Goal: Task Accomplishment & Management: Manage account settings

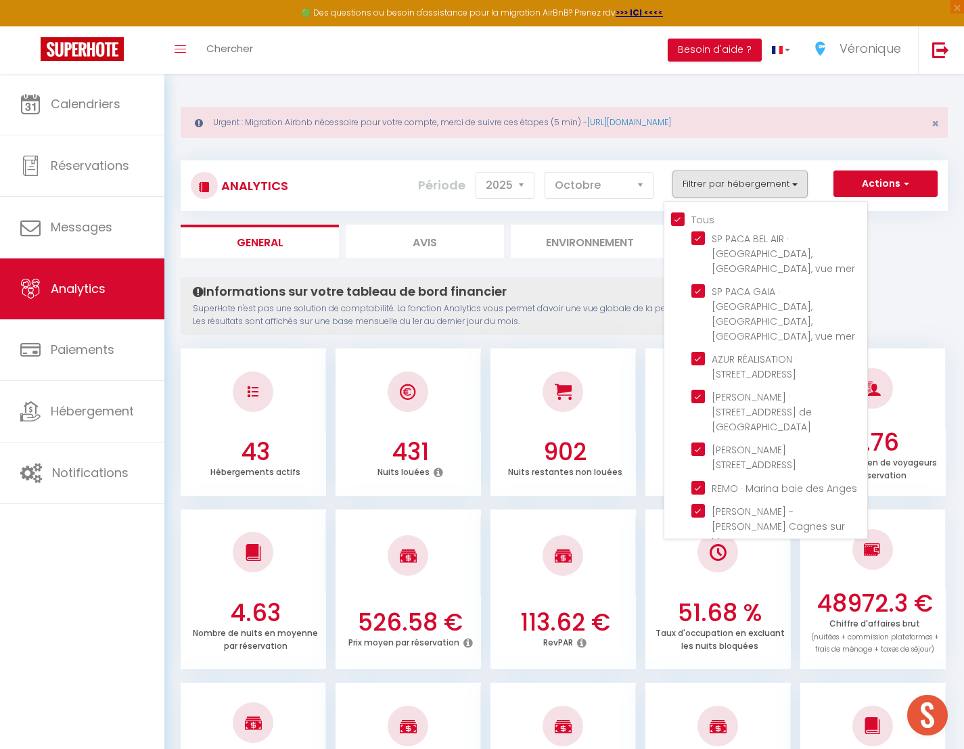
select select "2025"
select select "10"
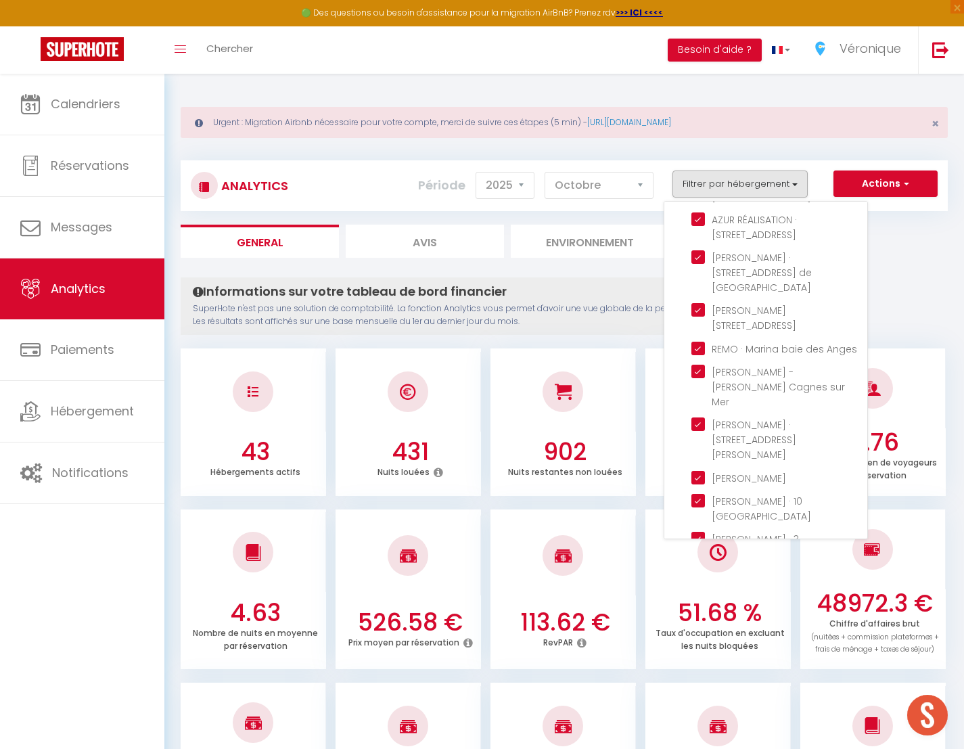
scroll to position [141, 0]
click at [701, 621] on Paez "checkbox" at bounding box center [780, 628] width 176 height 14
checkbox Paez "false"
checkbox input "false"
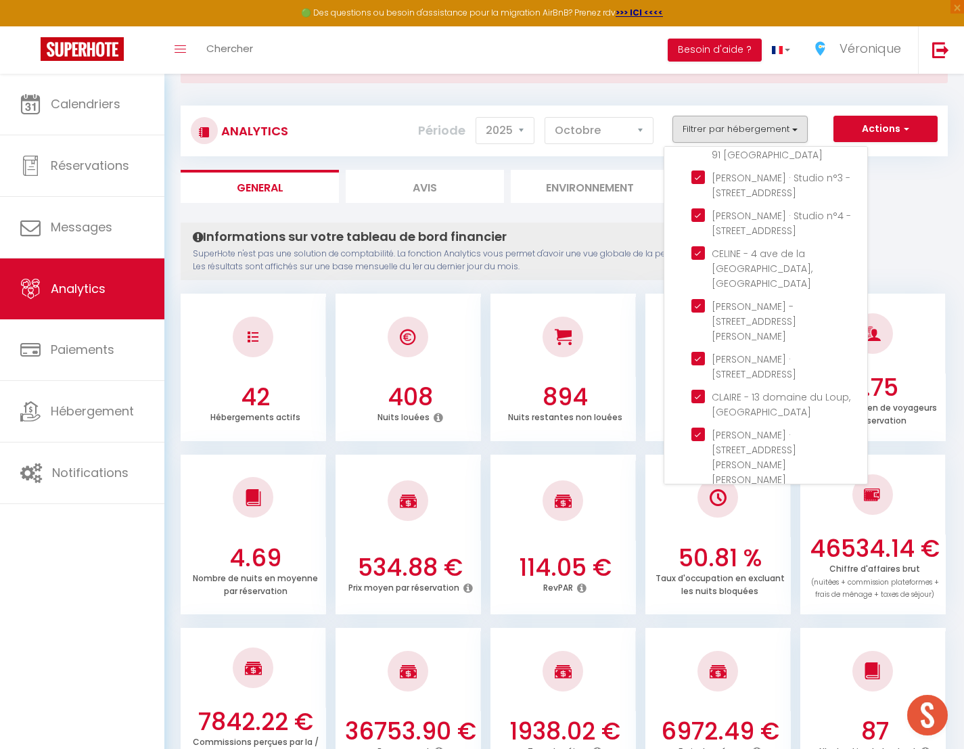
scroll to position [1118, 0]
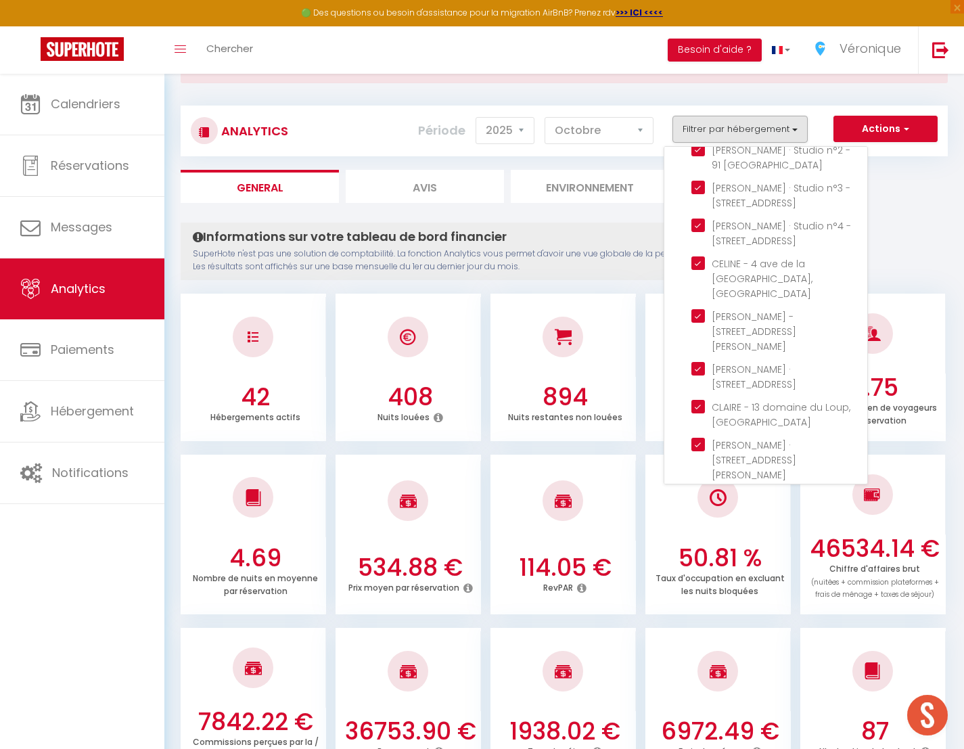
click at [701, 505] on Plans "checkbox" at bounding box center [780, 512] width 176 height 14
checkbox Plans "false"
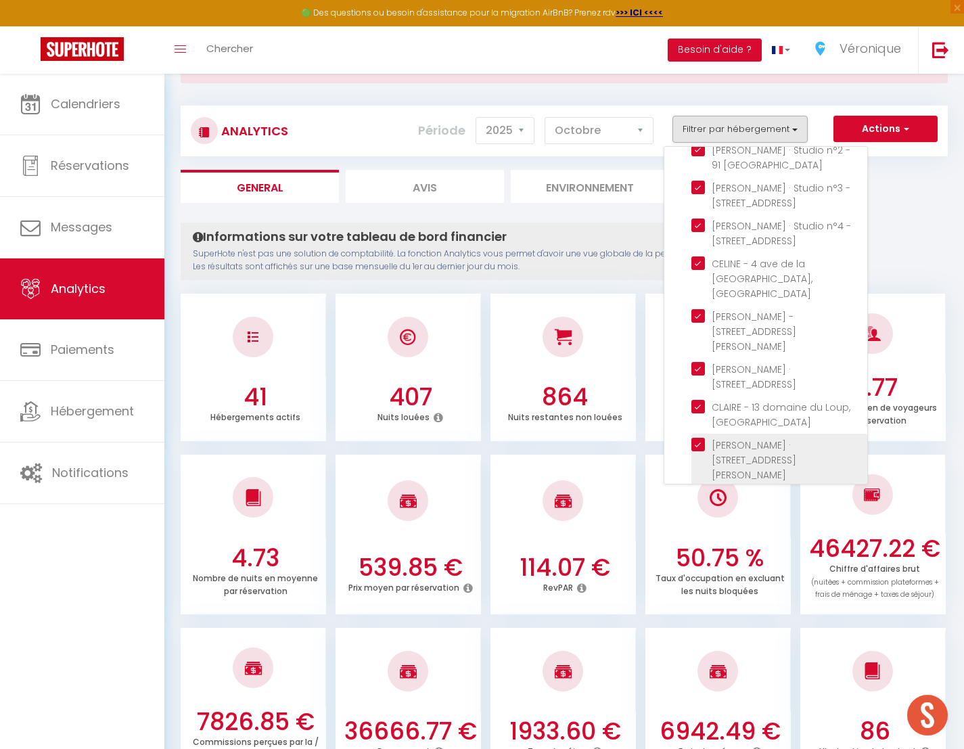
click at [700, 438] on Gilette "checkbox" at bounding box center [780, 445] width 176 height 14
checkbox Gilette "false"
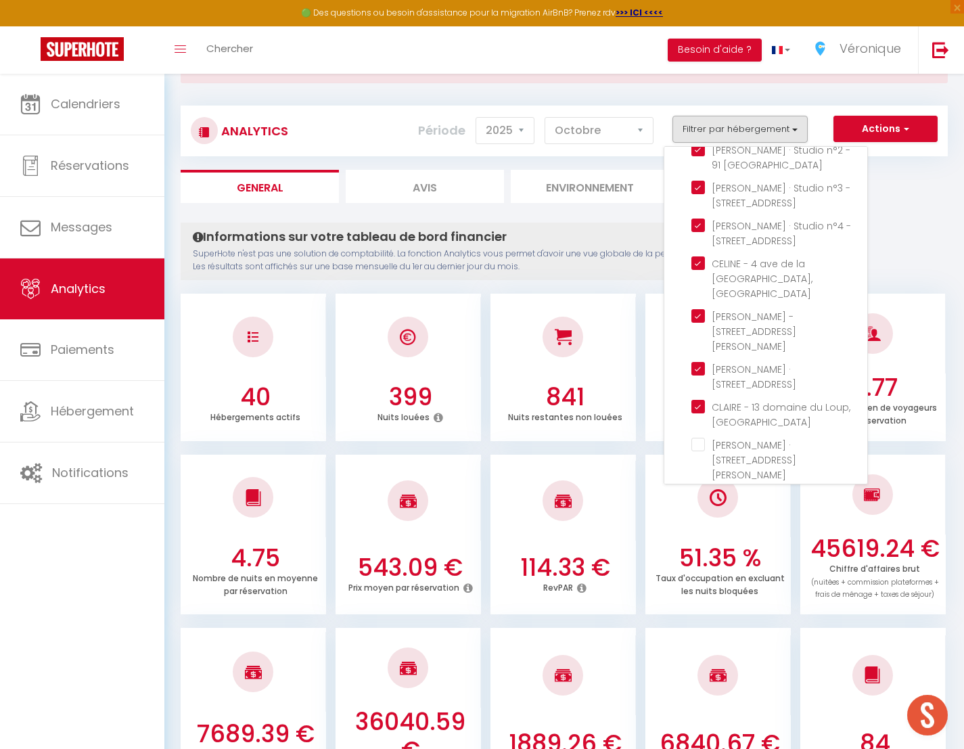
click at [700, 543] on Bouquet "checkbox" at bounding box center [780, 550] width 176 height 14
checkbox Bouquet "false"
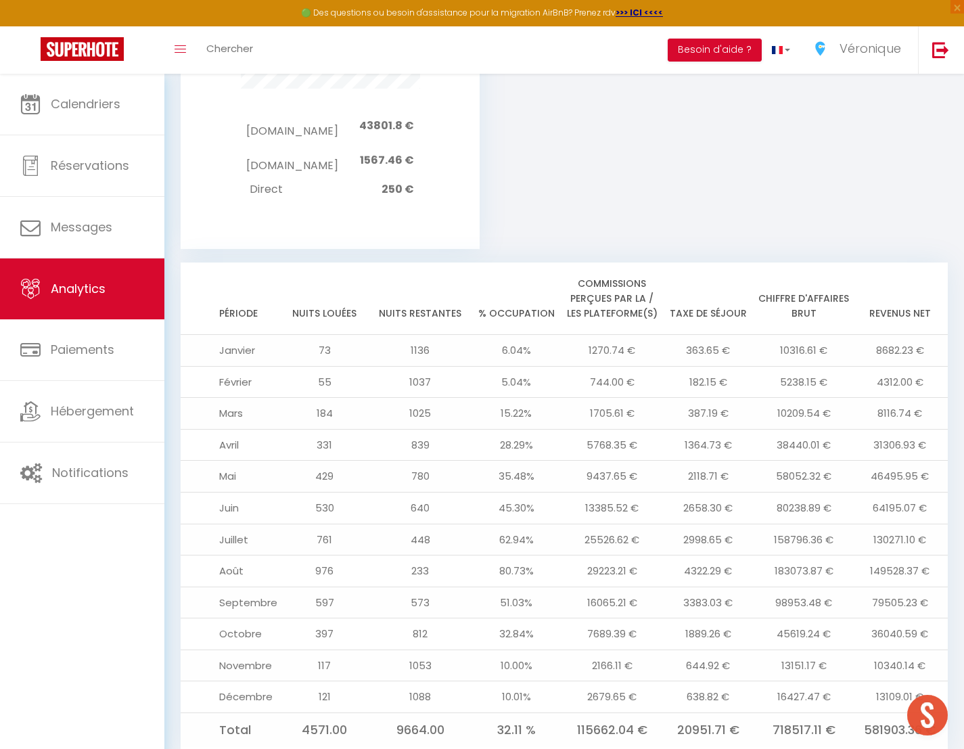
scroll to position [1383, 0]
